Goal: Task Accomplishment & Management: Use online tool/utility

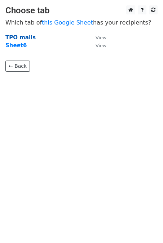
click at [15, 39] on strong "TPO mails" at bounding box center [20, 37] width 30 height 6
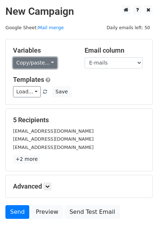
click at [40, 66] on link "Copy/paste..." at bounding box center [35, 62] width 44 height 11
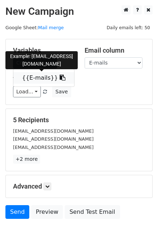
click at [39, 77] on link "{{E-mails}}" at bounding box center [43, 78] width 61 height 12
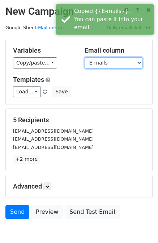
click at [107, 66] on select "E-mails" at bounding box center [113, 62] width 58 height 11
drag, startPoint x: 107, startPoint y: 81, endPoint x: 109, endPoint y: 75, distance: 6.7
click at [107, 81] on h5 "Templates" at bounding box center [79, 80] width 132 height 8
click at [110, 67] on select "E-mails" at bounding box center [113, 62] width 58 height 11
click at [84, 57] on select "E-mails" at bounding box center [113, 62] width 58 height 11
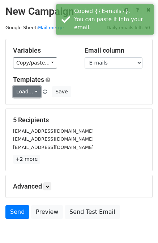
click at [29, 95] on link "Load..." at bounding box center [27, 91] width 28 height 11
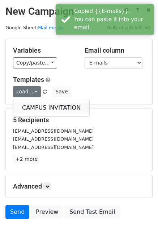
click at [34, 108] on link "CAMPUS INVITATION" at bounding box center [51, 108] width 76 height 12
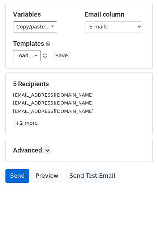
scroll to position [36, 0]
click at [22, 174] on link "Send" at bounding box center [17, 176] width 24 height 14
